Goal: Task Accomplishment & Management: Use online tool/utility

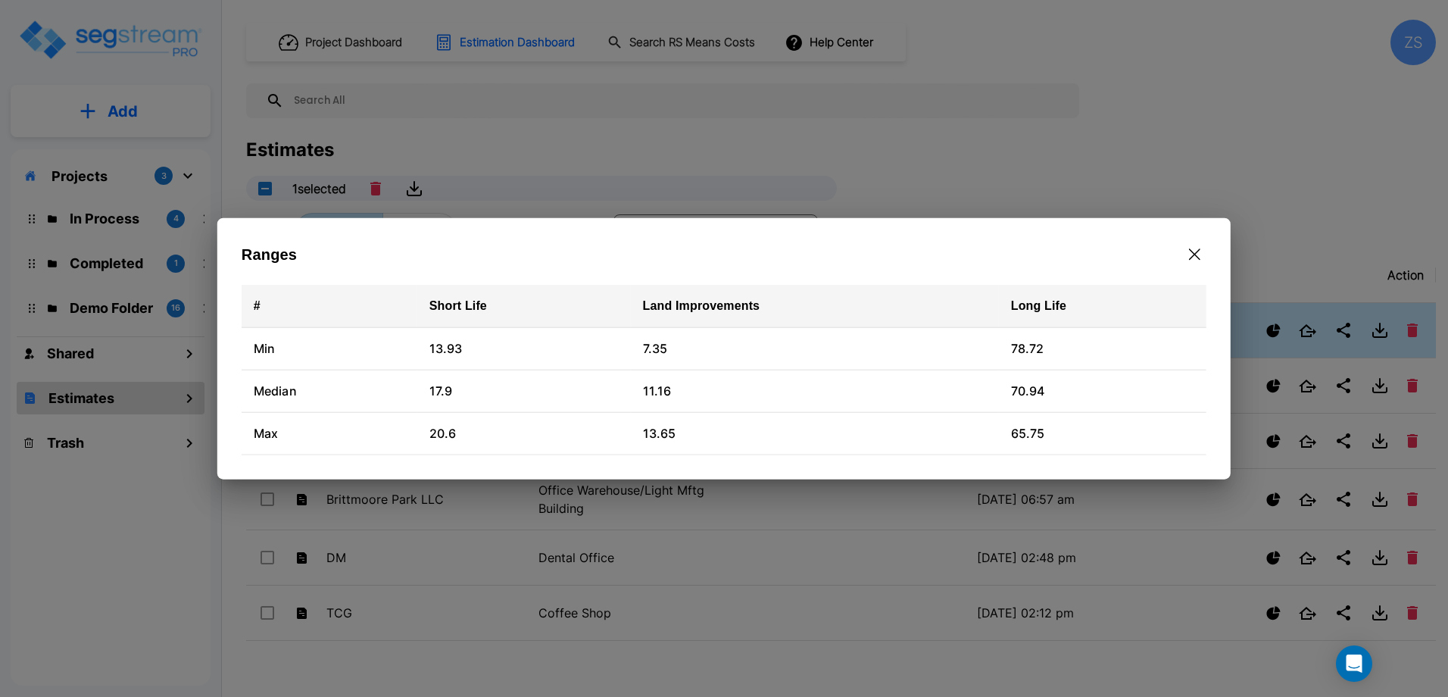
click at [1191, 255] on icon "button" at bounding box center [1194, 254] width 11 height 12
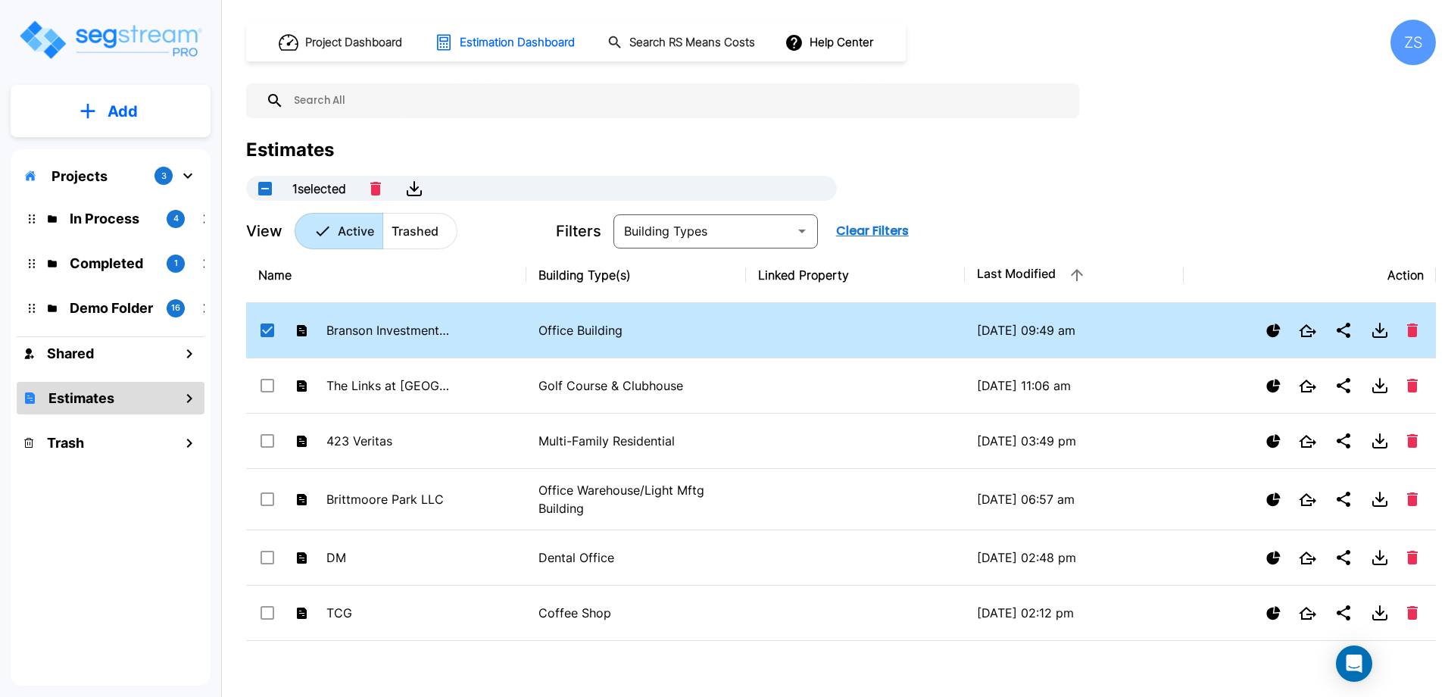
click at [104, 114] on button "Add" at bounding box center [111, 111] width 200 height 44
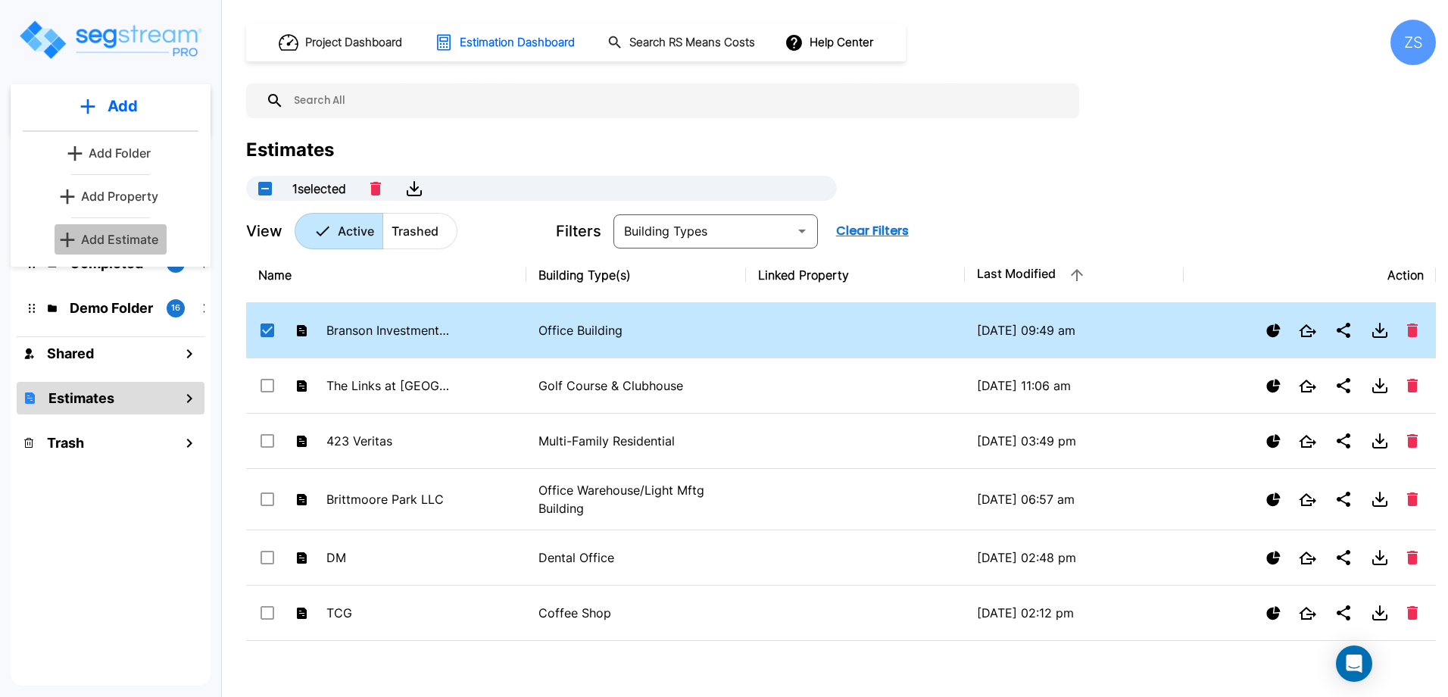
click at [123, 235] on p "Add Estimate" at bounding box center [119, 239] width 77 height 18
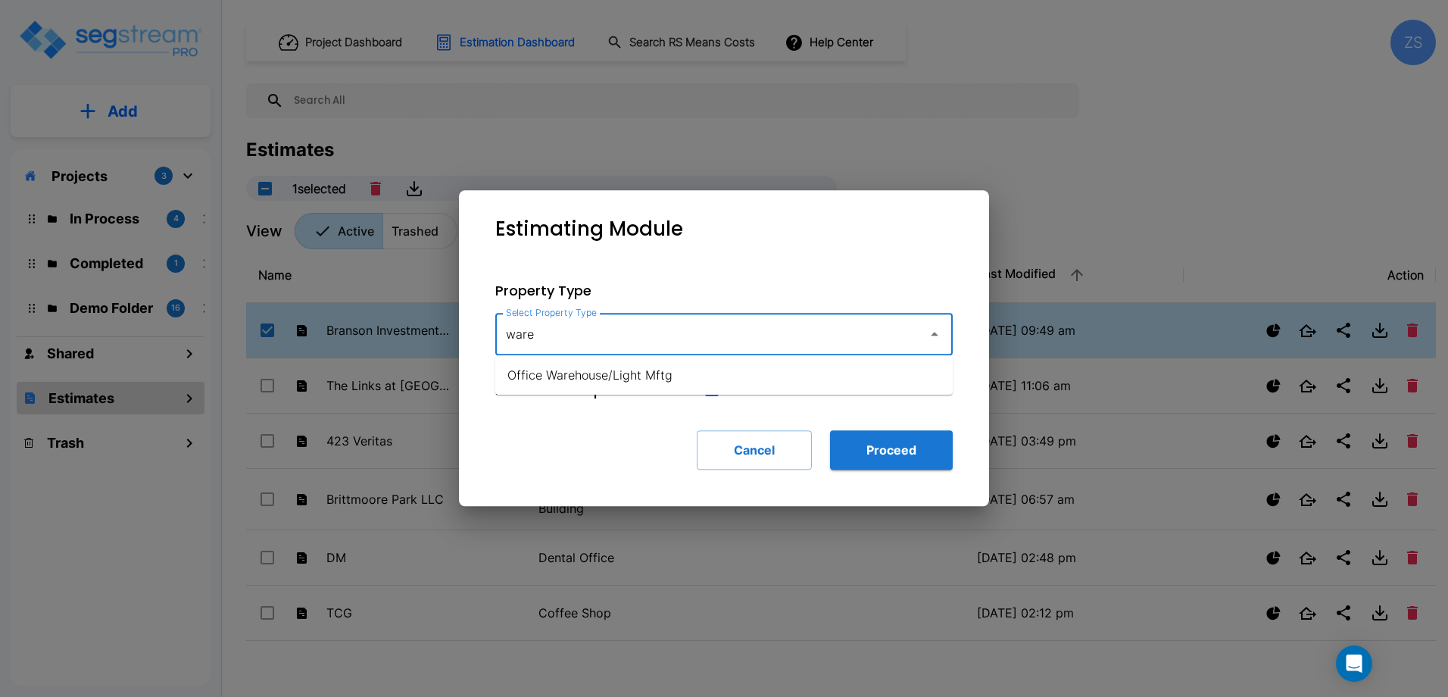
click at [618, 372] on li "Office Warehouse/Light Mftg" at bounding box center [723, 374] width 457 height 27
type input "Office Warehouse/Light Mftg"
click at [890, 450] on button "Proceed" at bounding box center [891, 449] width 123 height 39
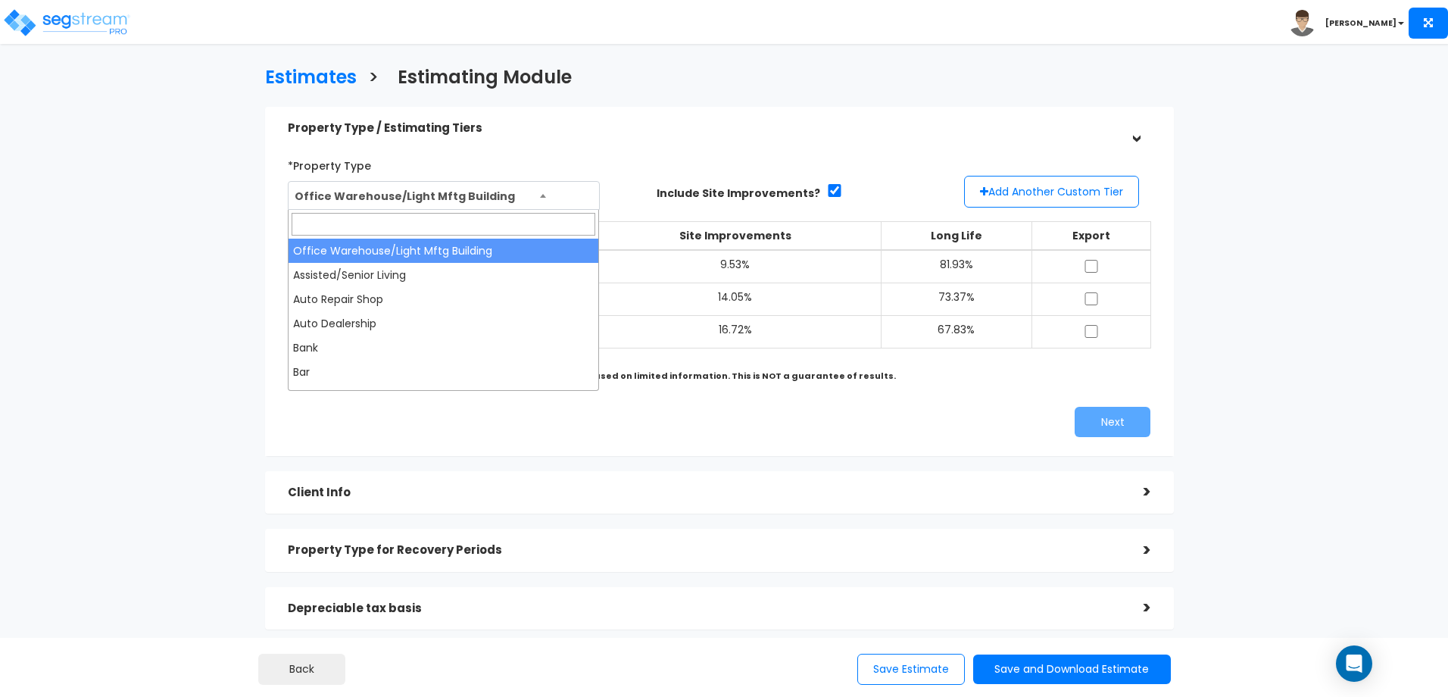
click at [525, 195] on span "Office Warehouse/Light Mftg Building" at bounding box center [443, 196] width 310 height 29
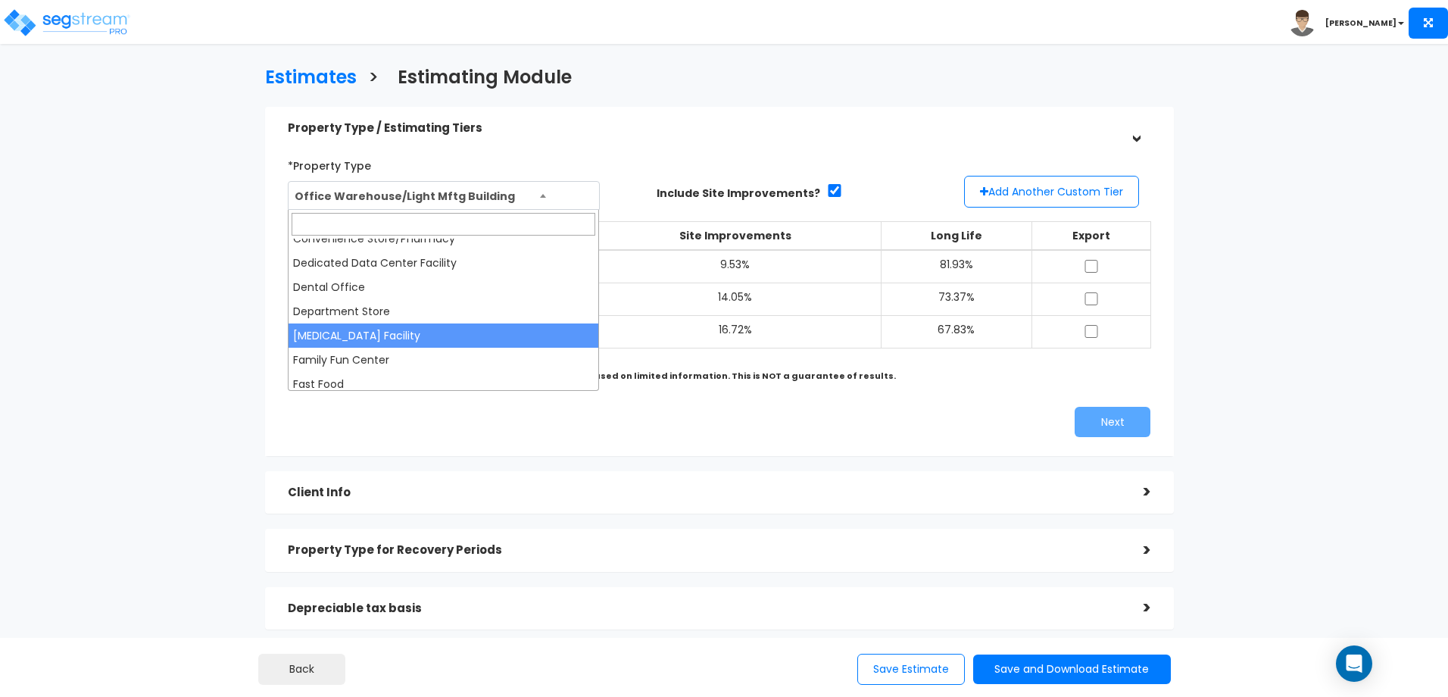
scroll to position [379, 0]
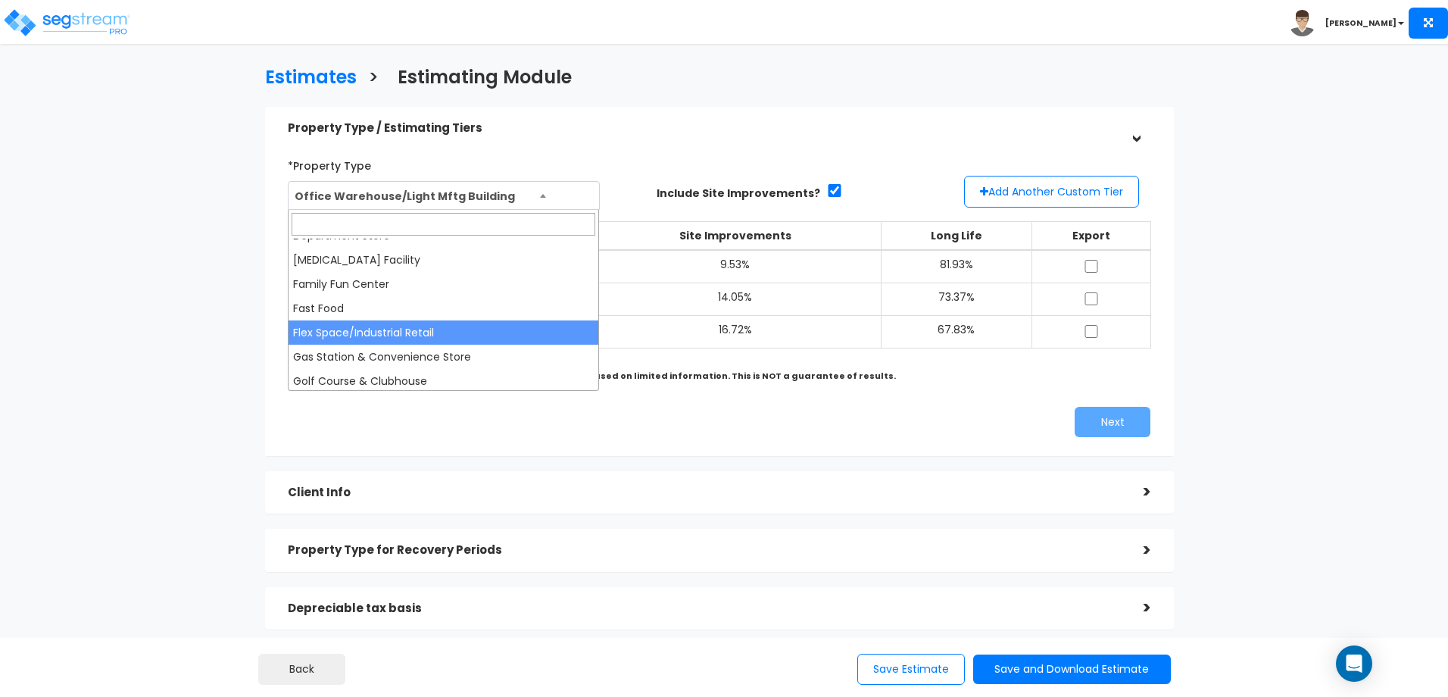
select select "169"
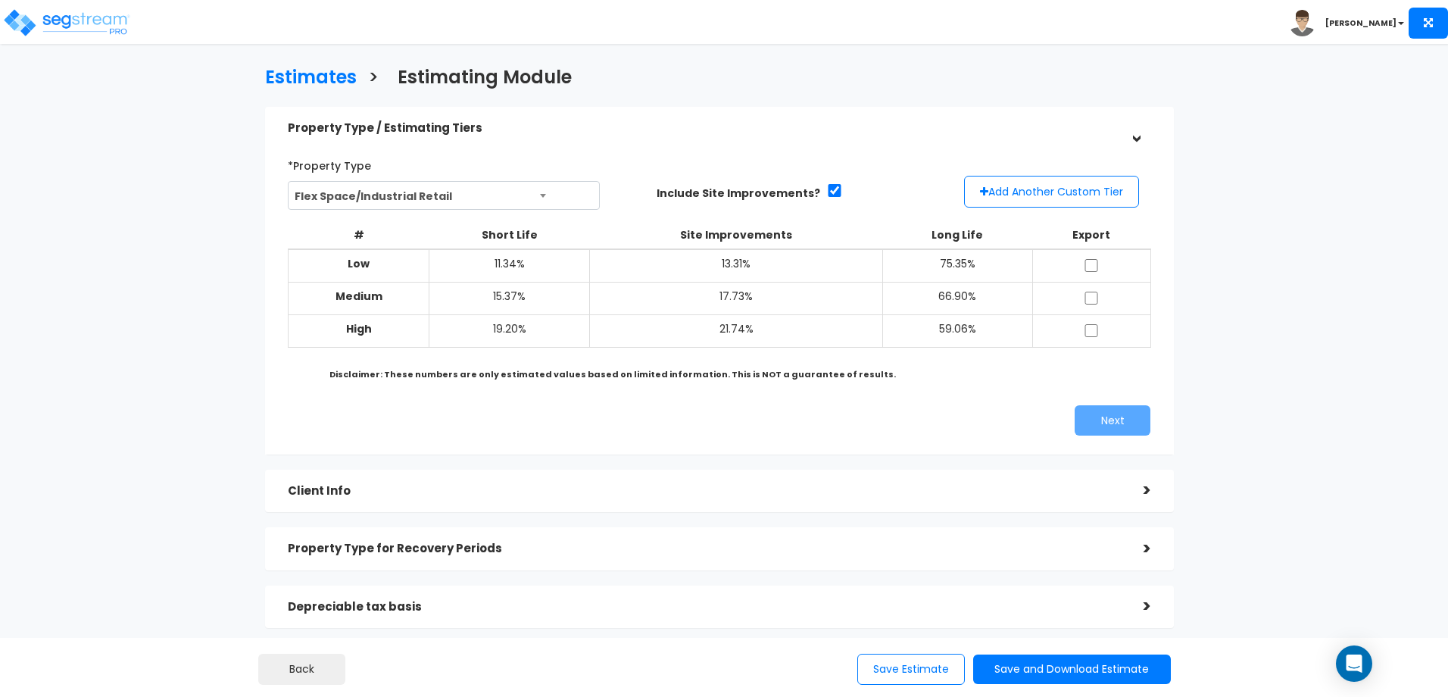
click at [690, 453] on div "*Property Type Office Warehouse/Light Mftg Building Assisted/Senior Living Auto…" at bounding box center [719, 294] width 908 height 320
click at [457, 197] on span "Flex Space/Industrial Retail" at bounding box center [443, 196] width 310 height 29
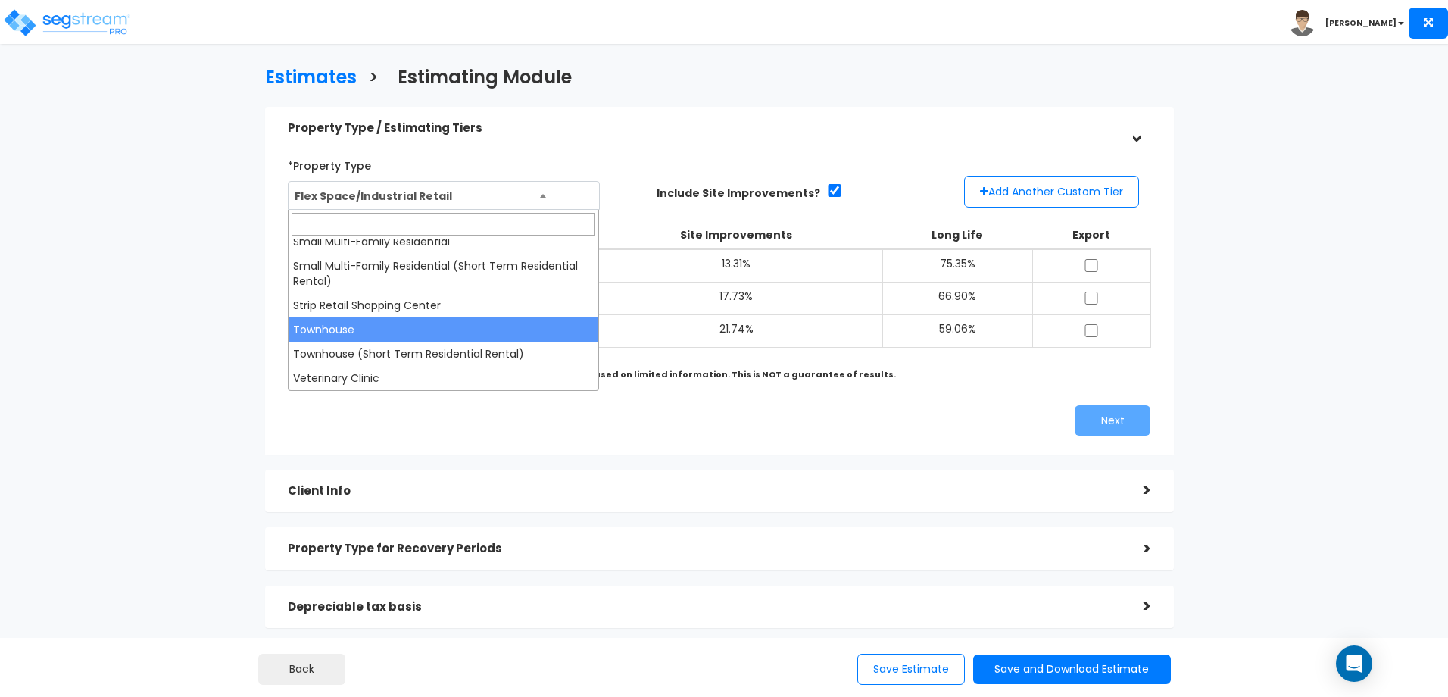
scroll to position [76, 0]
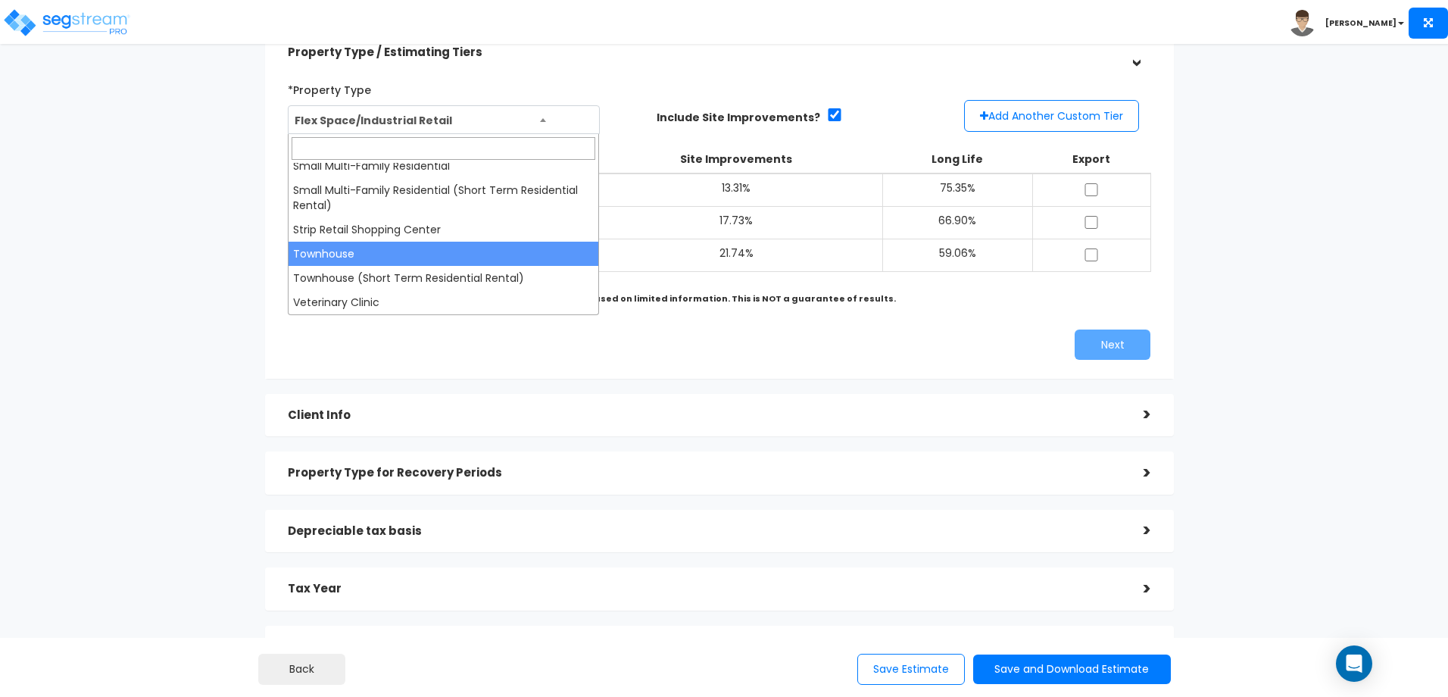
click at [248, 319] on div "Estimates > Estimating Module Property Type / Estimating Tiers > *Property Type…" at bounding box center [719, 334] width 1187 height 971
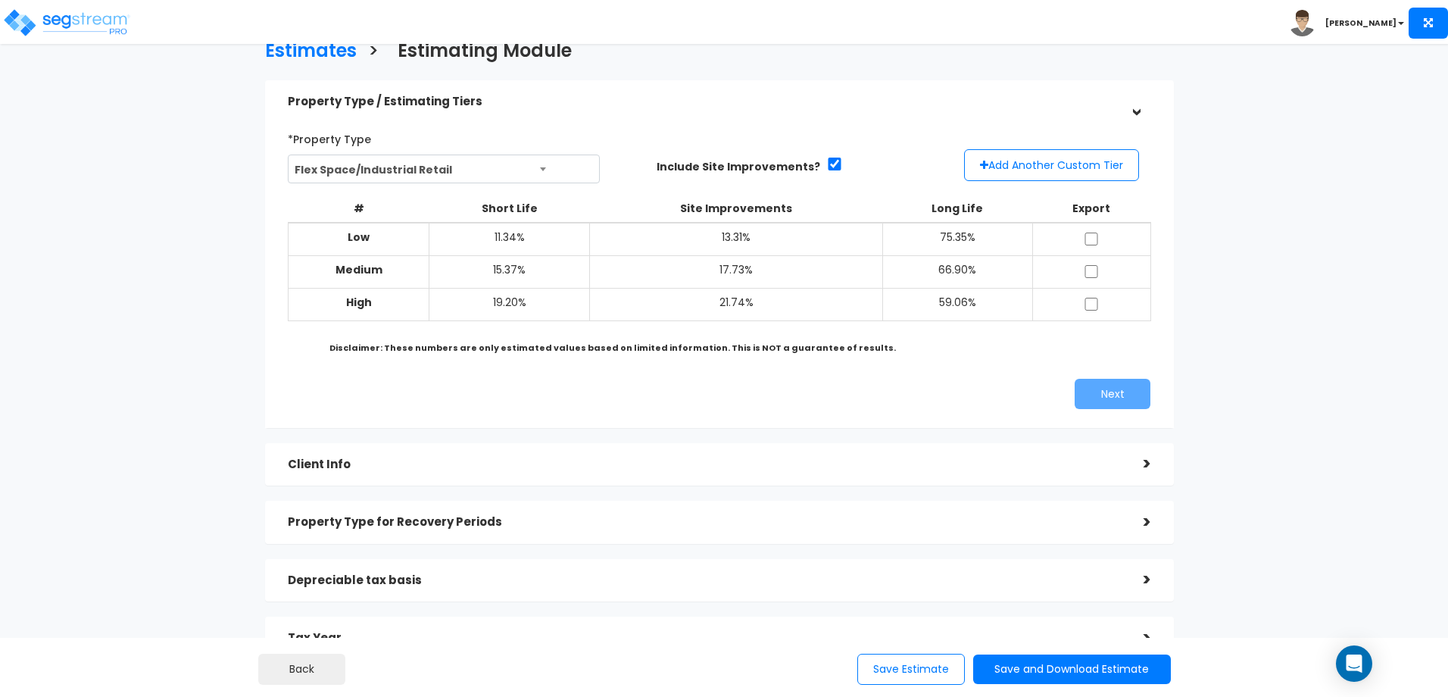
scroll to position [0, 0]
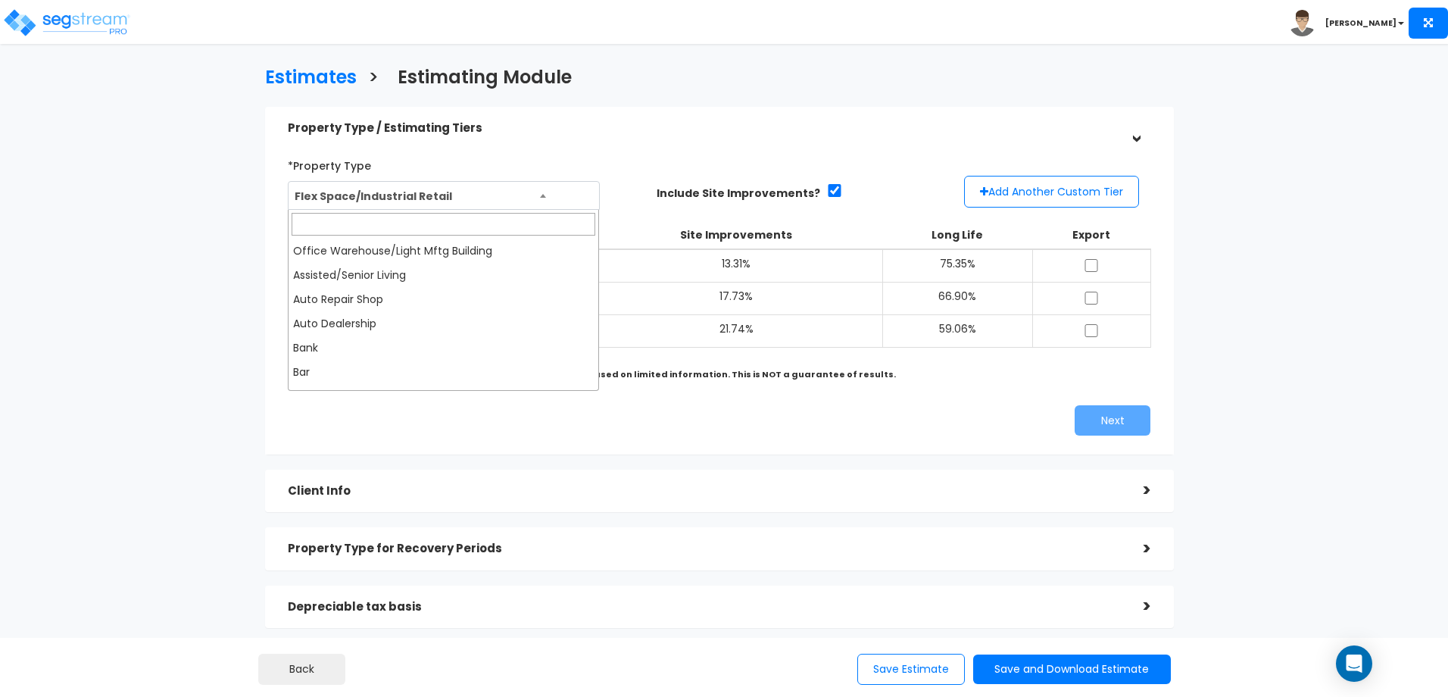
click at [397, 186] on span "Flex Space/Industrial Retail" at bounding box center [443, 196] width 310 height 29
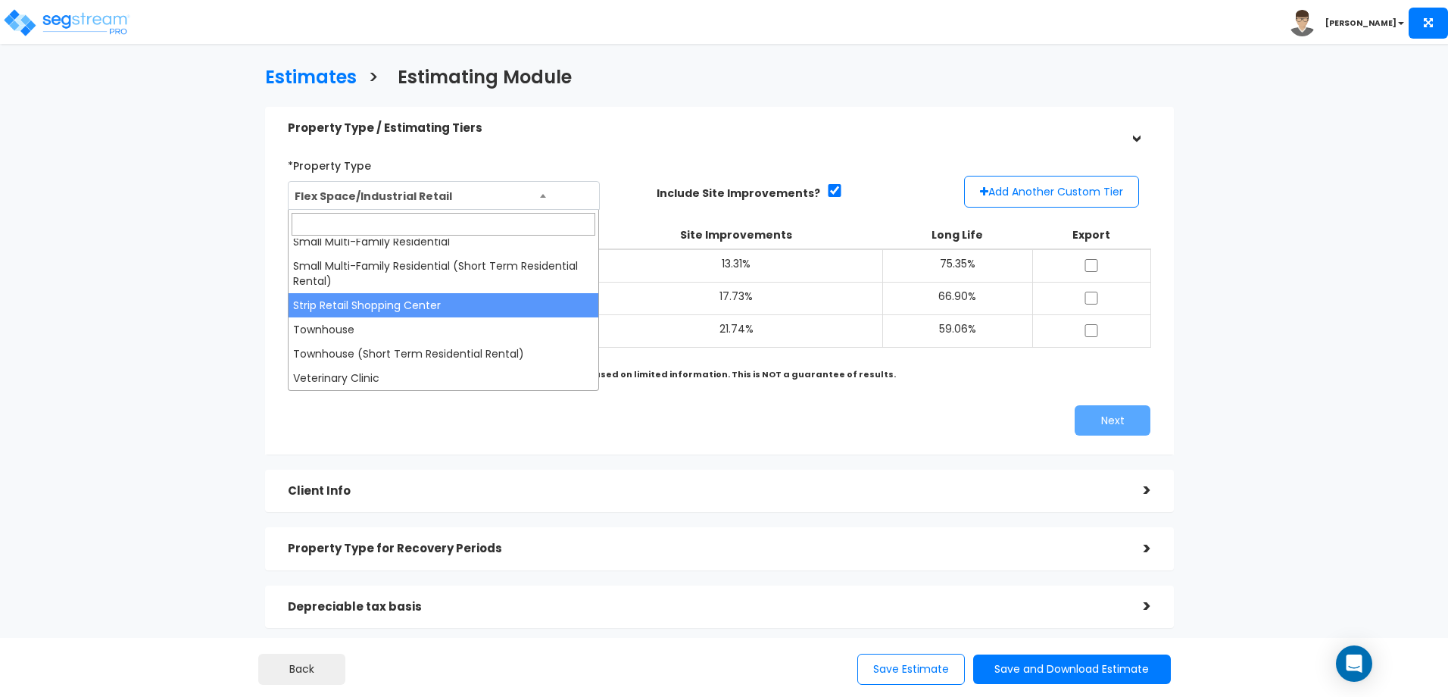
drag, startPoint x: 192, startPoint y: 279, endPoint x: 301, endPoint y: 230, distance: 119.6
click at [206, 267] on div "Estimates > Estimating Module Property Type / Estimating Tiers > *Property Type…" at bounding box center [719, 409] width 1187 height 971
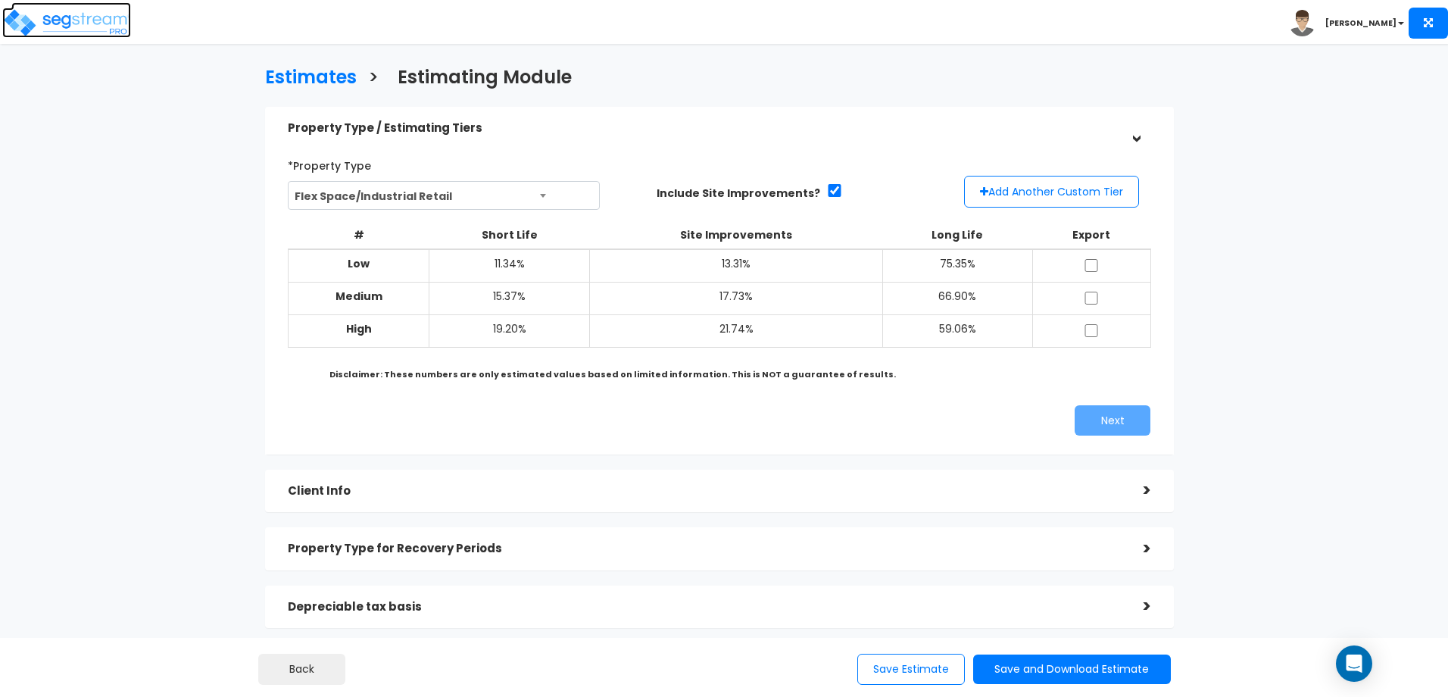
click at [102, 34] on img at bounding box center [66, 23] width 129 height 30
